Goal: Transaction & Acquisition: Purchase product/service

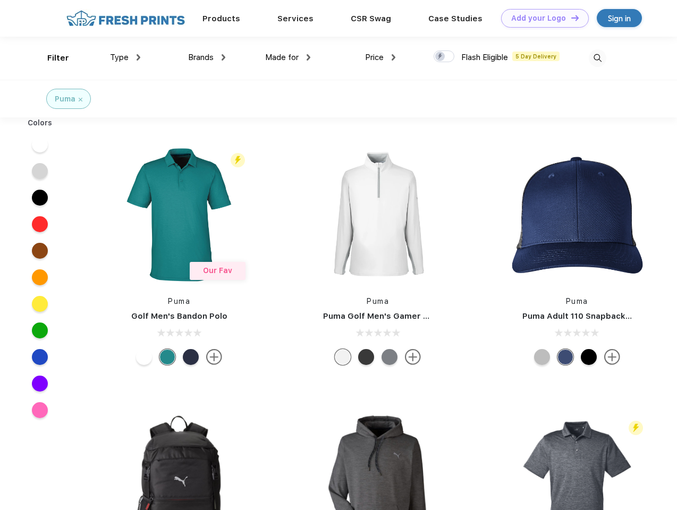
click at [541, 18] on link "Add your Logo Design Tool" at bounding box center [545, 18] width 88 height 19
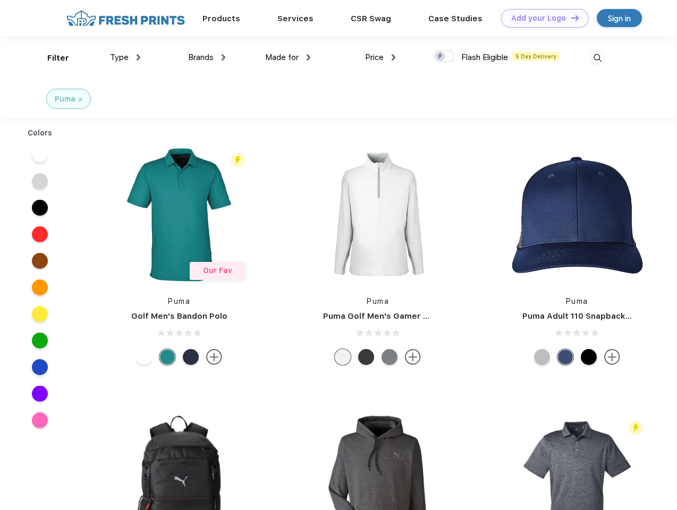
click at [0, 0] on div "Design Tool" at bounding box center [0, 0] width 0 height 0
click at [570, 18] on link "Add your Logo Design Tool" at bounding box center [545, 18] width 88 height 19
click at [51, 58] on div "Filter" at bounding box center [58, 58] width 22 height 12
click at [125, 57] on span "Type" at bounding box center [119, 58] width 19 height 10
click at [207, 57] on span "Brands" at bounding box center [201, 58] width 26 height 10
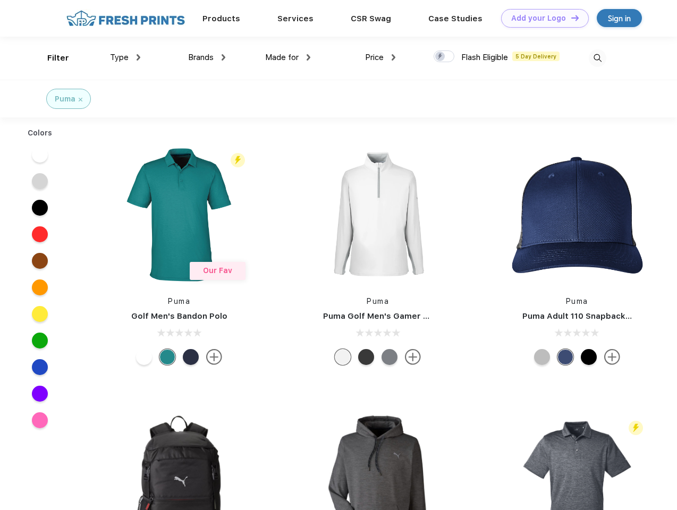
click at [288, 57] on span "Made for" at bounding box center [281, 58] width 33 height 10
click at [381, 57] on span "Price" at bounding box center [374, 58] width 19 height 10
click at [444, 57] on div at bounding box center [444, 57] width 21 height 12
click at [441, 57] on input "checkbox" at bounding box center [437, 53] width 7 height 7
click at [598, 58] on img at bounding box center [598, 58] width 18 height 18
